Goal: Information Seeking & Learning: Learn about a topic

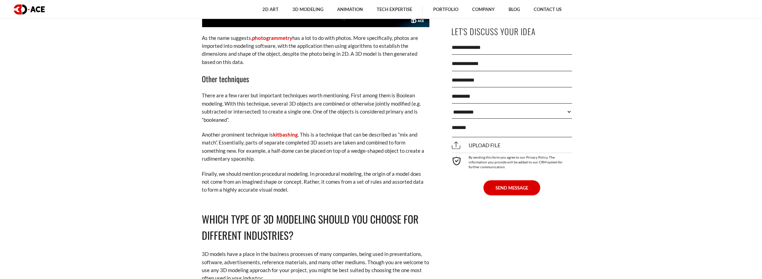
scroll to position [1825, 0]
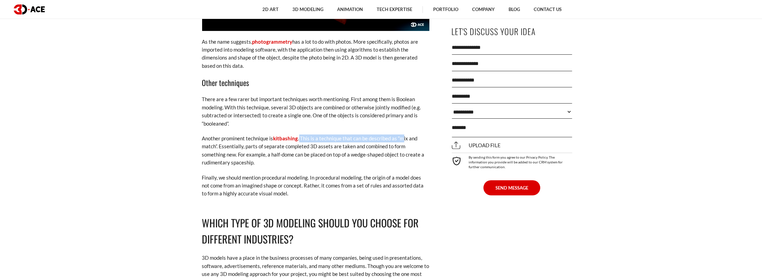
drag, startPoint x: 300, startPoint y: 138, endPoint x: 403, endPoint y: 137, distance: 103.3
click at [403, 142] on p "Another prominent technique is kitbashing . This is a technique that can be des…" at bounding box center [315, 151] width 227 height 32
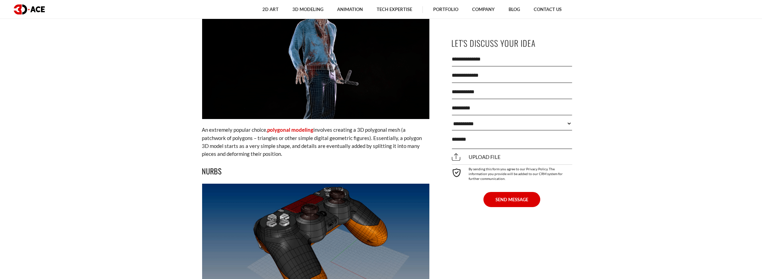
scroll to position [792, 0]
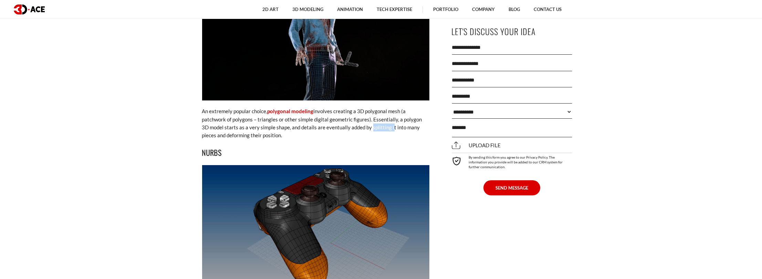
drag, startPoint x: 381, startPoint y: 126, endPoint x: 361, endPoint y: 127, distance: 20.0
click at [361, 127] on p "An extremely popular choice, polygonal modeling involves creating a 3D polygona…" at bounding box center [315, 123] width 227 height 32
click at [385, 128] on p "An extremely popular choice, polygonal modeling involves creating a 3D polygona…" at bounding box center [315, 123] width 227 height 32
drag, startPoint x: 380, startPoint y: 127, endPoint x: 352, endPoint y: 126, distance: 28.9
click at [352, 126] on p "An extremely popular choice, polygonal modeling involves creating a 3D polygona…" at bounding box center [315, 123] width 227 height 32
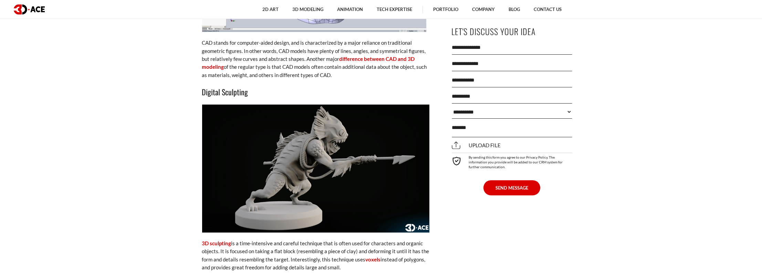
scroll to position [1308, 0]
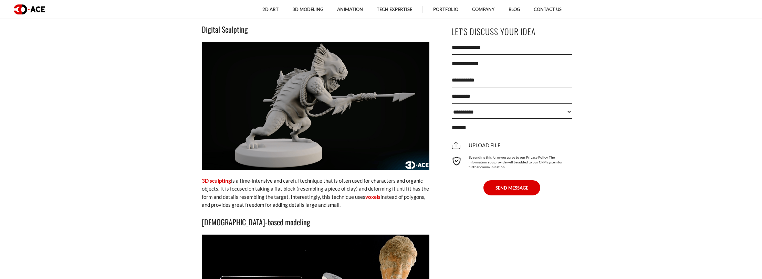
click at [314, 186] on p "3D sculpting is a time-intensive and careful technique that is often used for c…" at bounding box center [315, 193] width 227 height 32
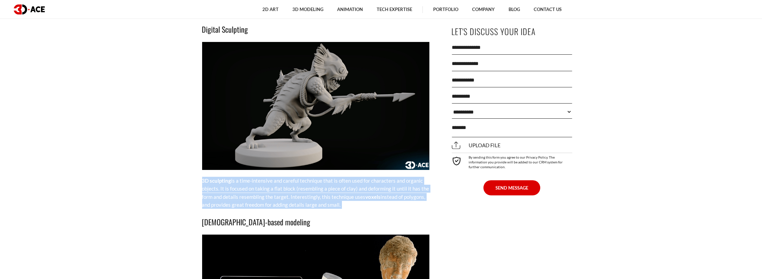
click at [314, 186] on p "3D sculpting is a time-intensive and careful technique that is often used for c…" at bounding box center [315, 193] width 227 height 32
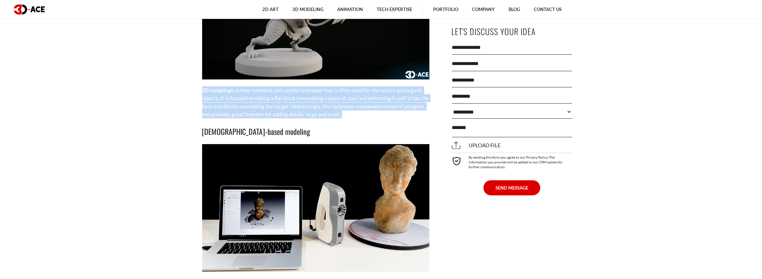
scroll to position [1377, 0]
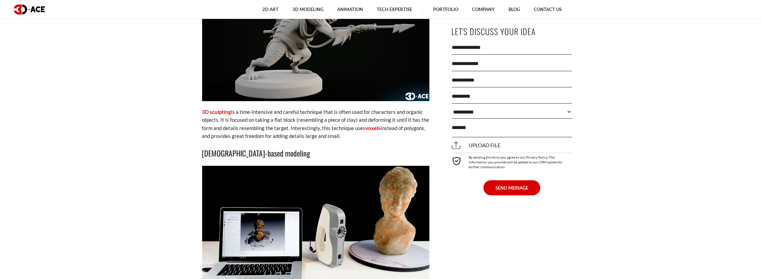
click at [365, 152] on h3 "[DEMOGRAPHIC_DATA]-based modeling" at bounding box center [315, 153] width 227 height 12
drag, startPoint x: 273, startPoint y: 120, endPoint x: 355, endPoint y: 119, distance: 82.0
click at [356, 119] on p "3D sculpting is a time-intensive and careful technique that is often used for c…" at bounding box center [315, 124] width 227 height 32
click at [416, 117] on p "3D sculpting is a time-intensive and careful technique that is often used for c…" at bounding box center [315, 124] width 227 height 32
drag, startPoint x: 322, startPoint y: 128, endPoint x: 353, endPoint y: 137, distance: 32.2
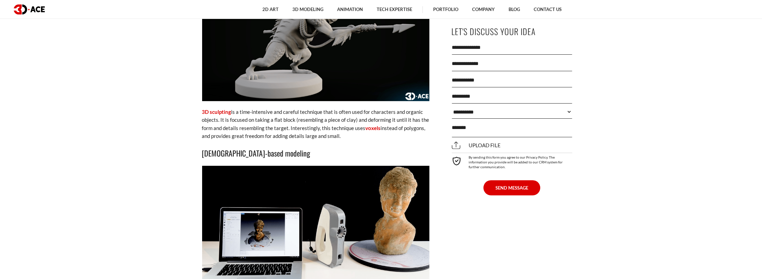
click at [353, 137] on p "3D sculpting is a time-intensive and careful technique that is often used for c…" at bounding box center [315, 124] width 227 height 32
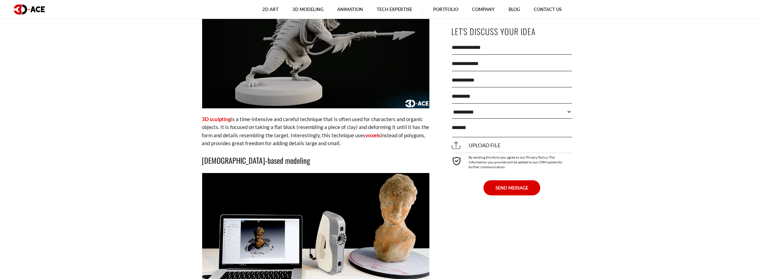
scroll to position [1412, 0]
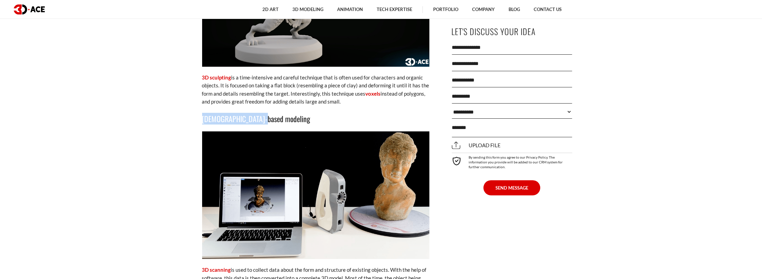
drag, startPoint x: 260, startPoint y: 118, endPoint x: 200, endPoint y: 114, distance: 60.1
click at [200, 114] on div "[DATE] As we look at the countless 3D models popping up in our movies, TV shows…" at bounding box center [315, 47] width 251 height 2327
copy h3 "[DEMOGRAPHIC_DATA]-based modeling"
